Goal: Task Accomplishment & Management: Manage account settings

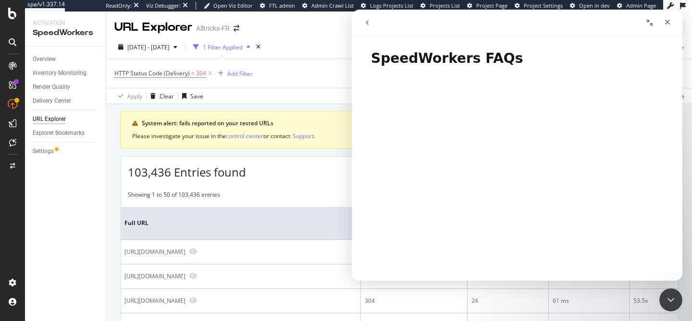
scroll to position [25, 0]
click at [666, 21] on icon "Close" at bounding box center [667, 22] width 5 height 5
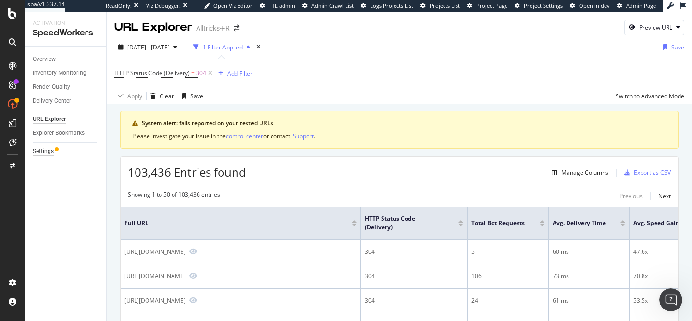
click at [48, 153] on div "Settings" at bounding box center [43, 152] width 21 height 10
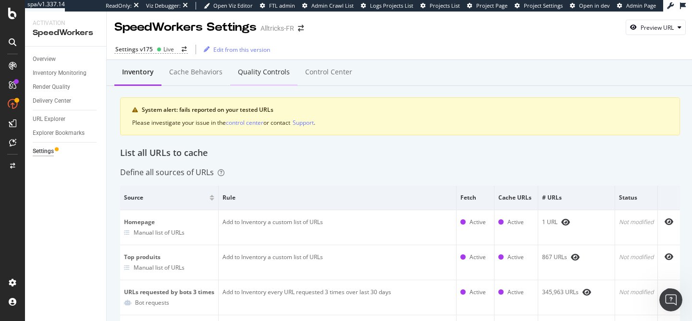
click at [266, 66] on div "Quality Controls" at bounding box center [263, 73] width 67 height 26
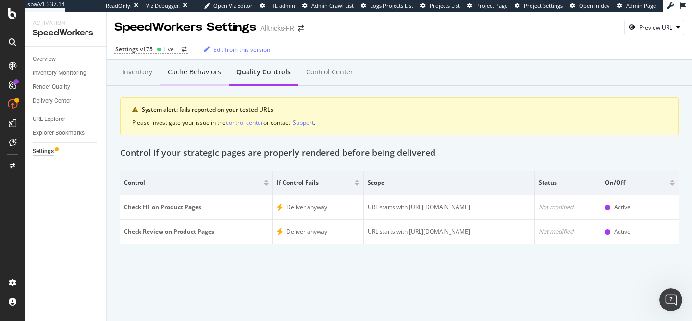
click at [175, 80] on div "Cache behaviors" at bounding box center [194, 73] width 69 height 26
